Goal: Information Seeking & Learning: Learn about a topic

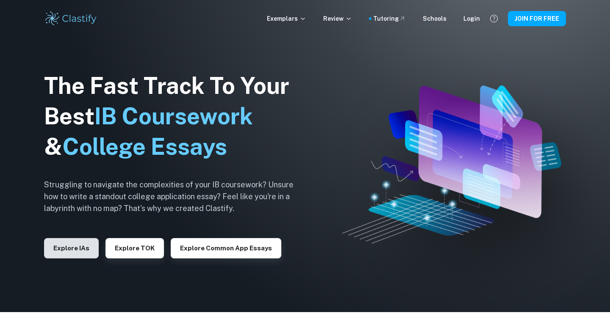
scroll to position [18, 0]
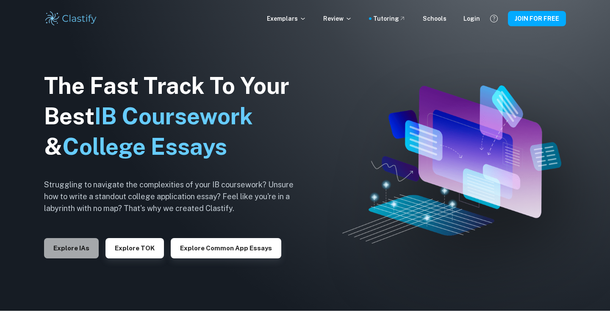
click at [72, 250] on button "Explore IAs" at bounding box center [71, 248] width 55 height 20
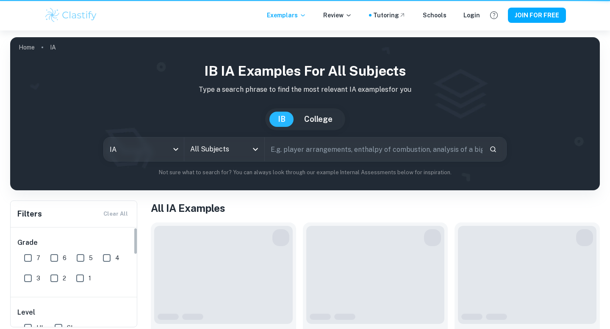
click at [35, 254] on input "7" at bounding box center [27, 258] width 17 height 17
checkbox input "true"
click at [47, 254] on input "6" at bounding box center [54, 258] width 17 height 17
click at [51, 257] on input "6" at bounding box center [54, 258] width 17 height 17
checkbox input "false"
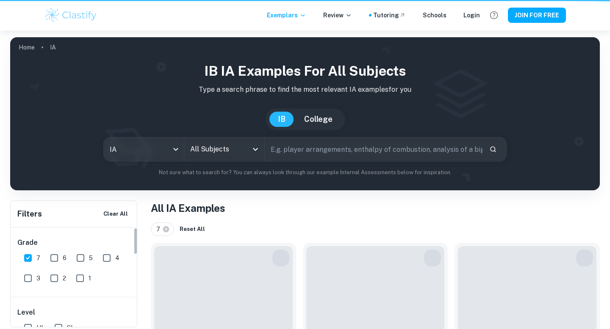
drag, startPoint x: 30, startPoint y: 257, endPoint x: 51, endPoint y: 257, distance: 20.7
click at [30, 257] on input "7" at bounding box center [27, 258] width 17 height 17
checkbox input "false"
click at [51, 260] on input "6" at bounding box center [54, 258] width 17 height 17
checkbox input "true"
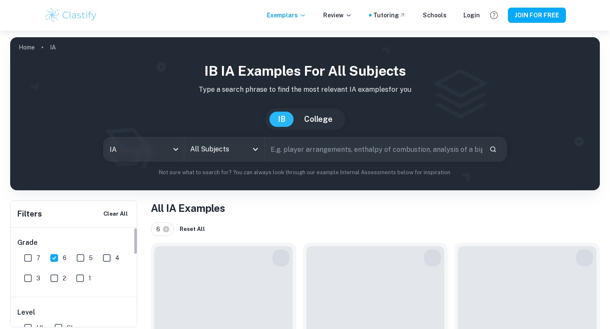
click at [28, 228] on div "Grade 7 6 5 4 3 2 1" at bounding box center [74, 262] width 127 height 69
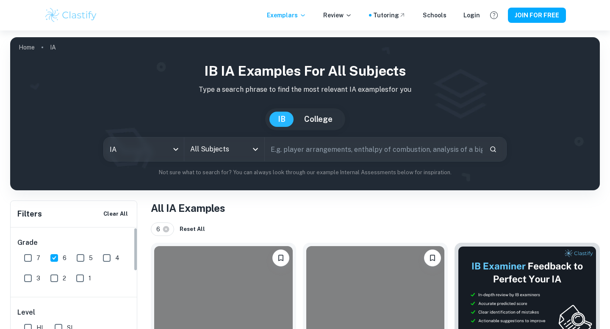
scroll to position [28, 0]
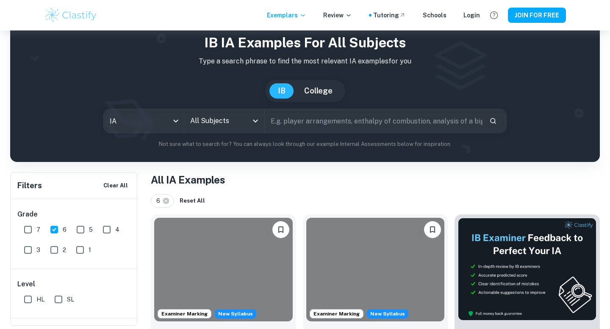
click at [30, 230] on input "7" at bounding box center [27, 229] width 17 height 17
checkbox input "true"
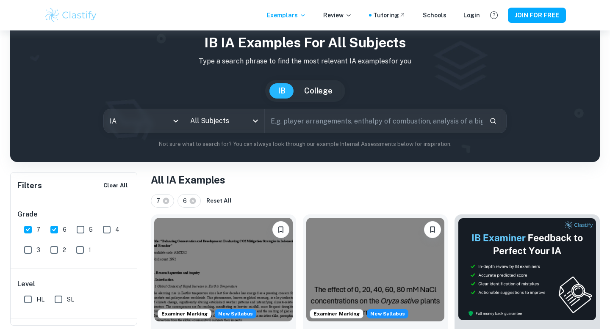
click at [195, 123] on input "All Subjects" at bounding box center [218, 121] width 60 height 16
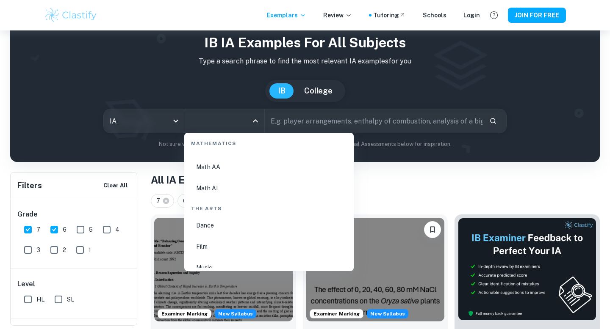
scroll to position [1469, 0]
click at [207, 172] on li "Math AA" at bounding box center [269, 177] width 163 height 19
type input "Math AA"
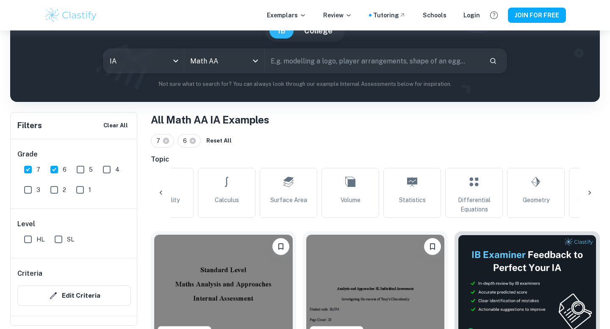
scroll to position [0, 223]
click at [503, 193] on div "All Optimization Modelling Probability Calculus Surface Area Volume Statistics …" at bounding box center [375, 193] width 408 height 50
drag, startPoint x: 518, startPoint y: 193, endPoint x: 516, endPoint y: 198, distance: 5.6
click at [518, 193] on link "Geometry" at bounding box center [534, 193] width 58 height 50
type input "Geometry"
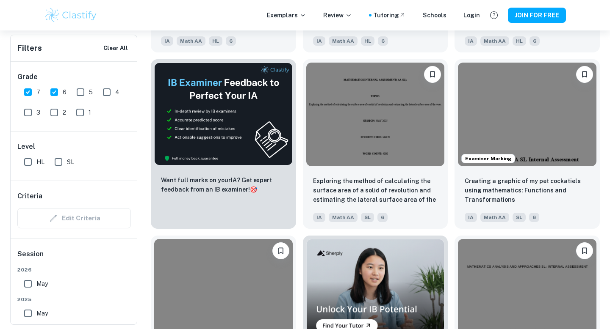
scroll to position [1317, 0]
